Goal: Task Accomplishment & Management: Manage account settings

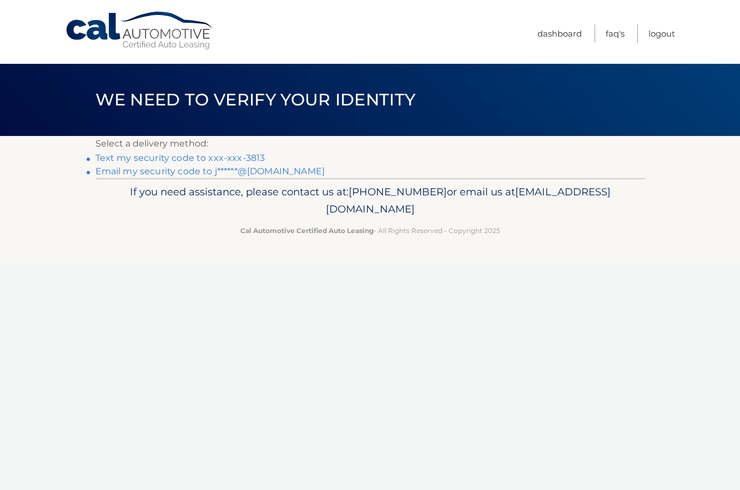
click at [211, 153] on link "Text my security code to xxx-xxx-3813" at bounding box center [181, 158] width 170 height 11
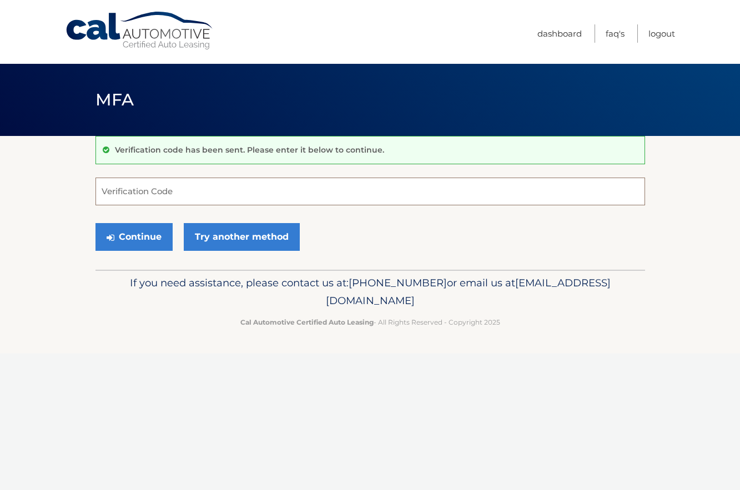
click at [163, 197] on input "Verification Code" at bounding box center [371, 192] width 550 height 28
click at [162, 188] on input "Verification Code" at bounding box center [371, 192] width 550 height 28
type input "5082001"
click at [96, 223] on button "Continue" at bounding box center [134, 237] width 77 height 28
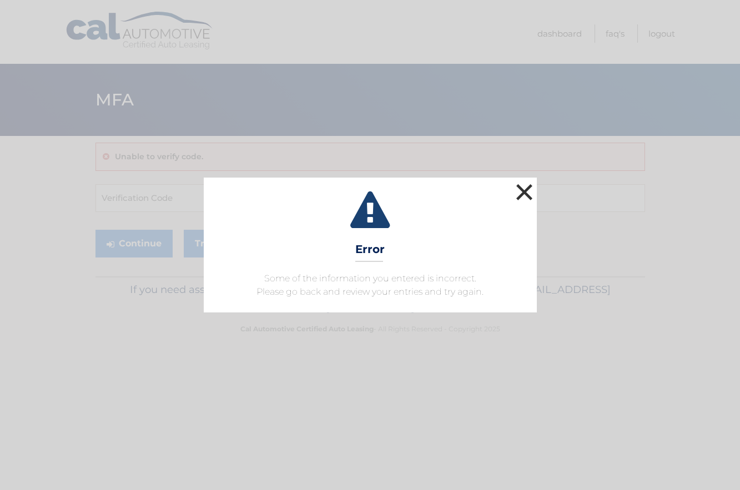
click at [517, 195] on button "×" at bounding box center [525, 192] width 22 height 22
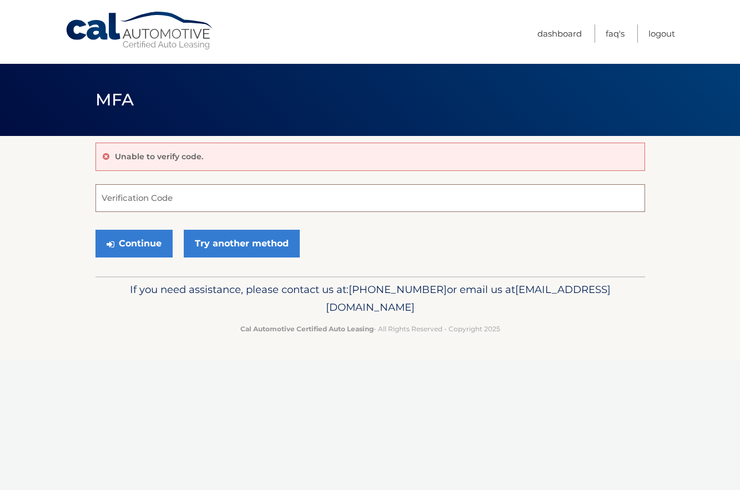
click at [186, 198] on input "Verification Code" at bounding box center [371, 198] width 550 height 28
type input "508201"
click at [146, 240] on button "Continue" at bounding box center [134, 244] width 77 height 28
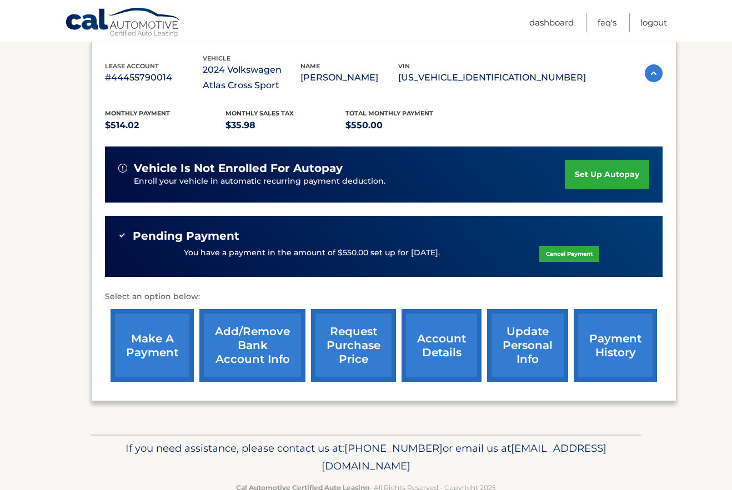
scroll to position [219, 0]
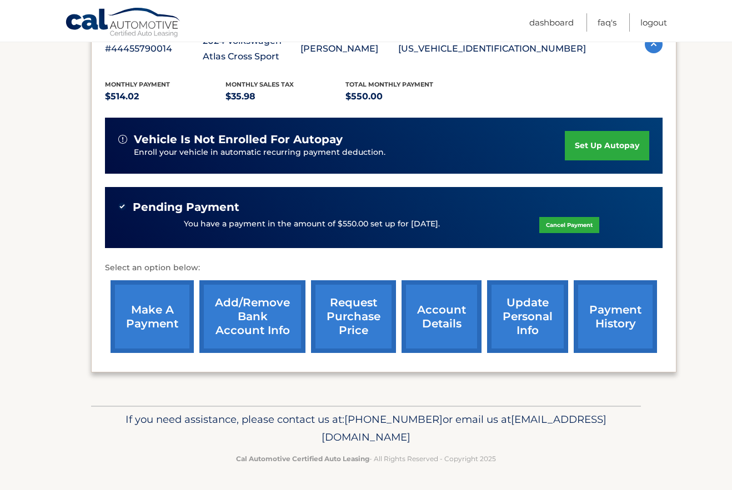
click at [617, 312] on link "payment history" at bounding box center [615, 316] width 83 height 73
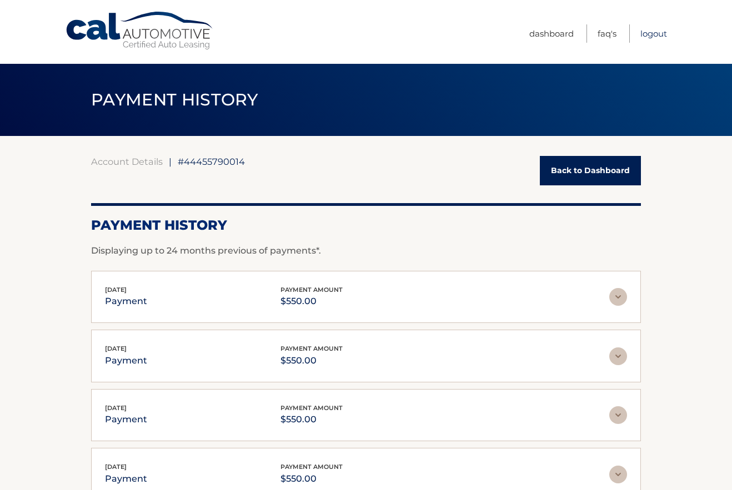
click at [646, 32] on link "Logout" at bounding box center [653, 33] width 27 height 18
